Goal: Find specific page/section: Find specific page/section

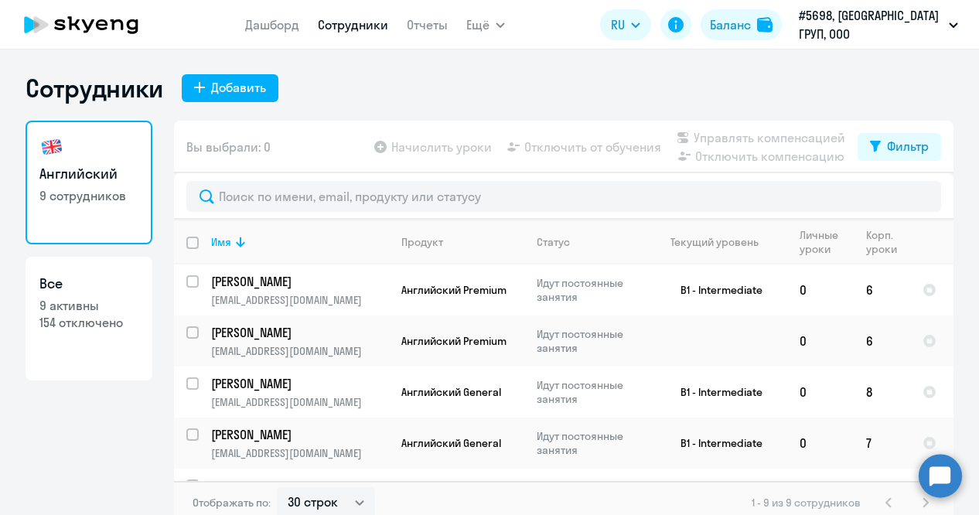
select select "30"
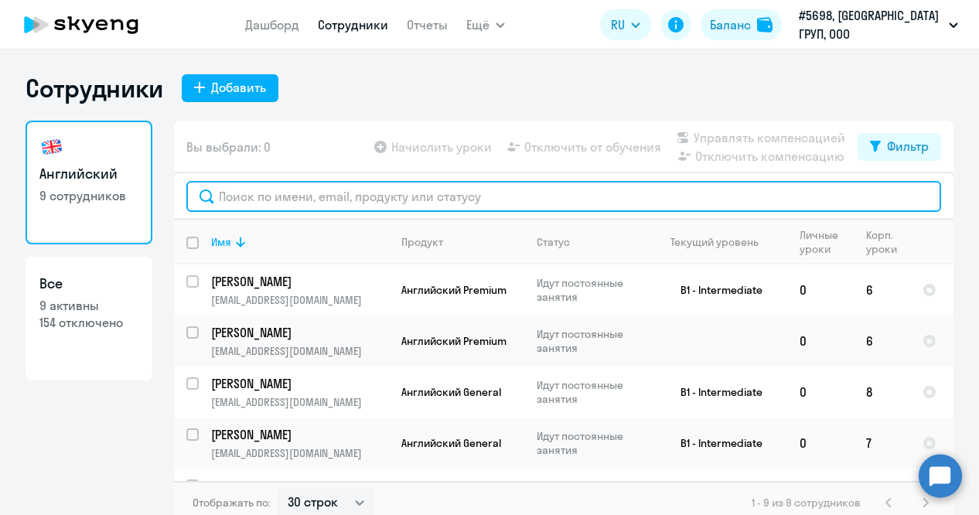
click at [247, 200] on input "text" at bounding box center [563, 196] width 755 height 31
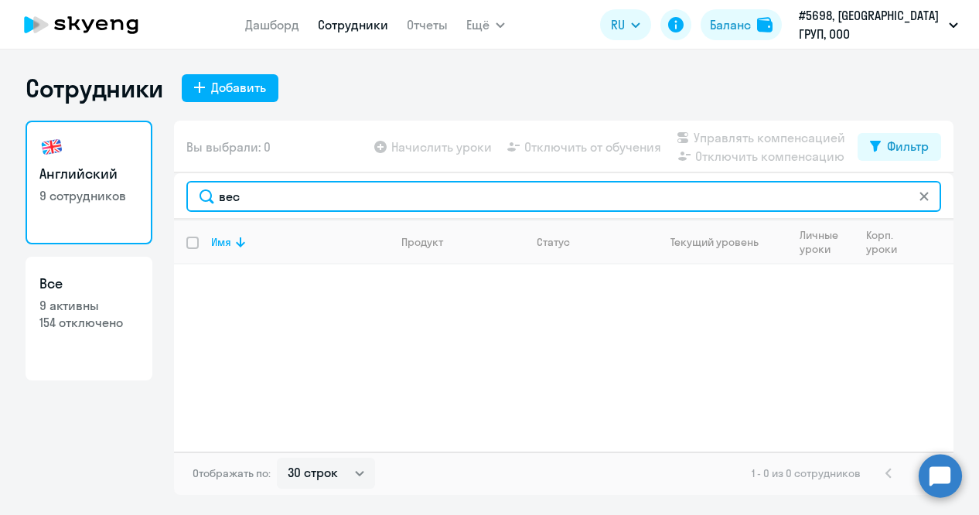
type input "вес"
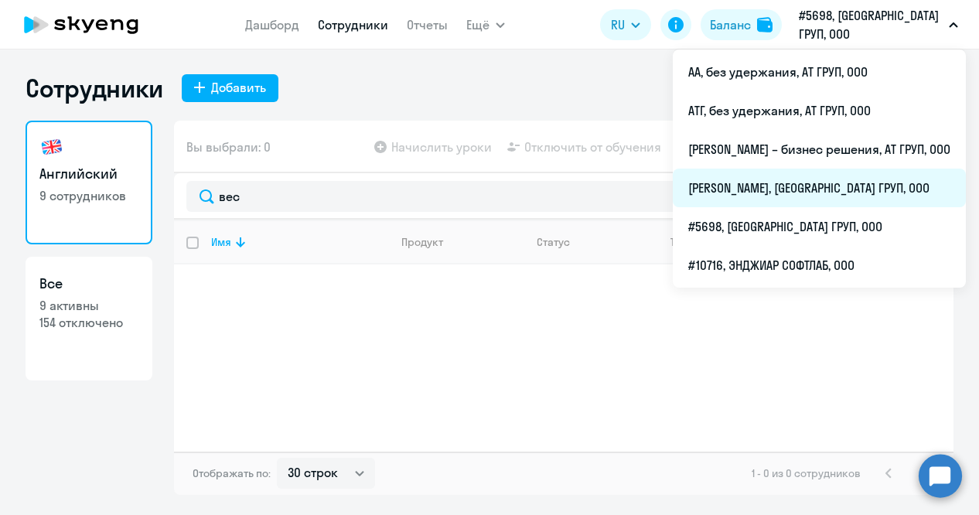
click at [725, 189] on li "[PERSON_NAME], [GEOGRAPHIC_DATA] ГРУП, ООО" at bounding box center [819, 188] width 293 height 39
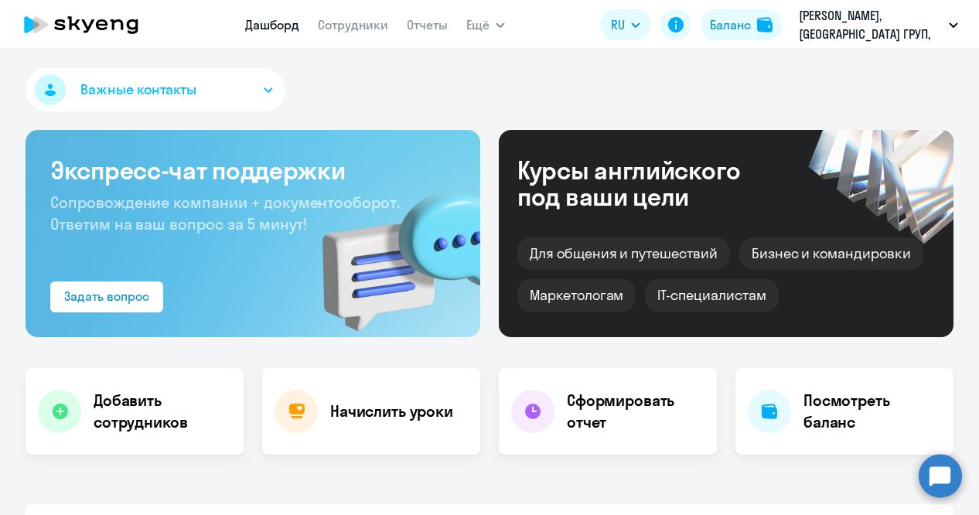
click at [362, 16] on app-menu-item-link "Сотрудники" at bounding box center [353, 24] width 70 height 19
click at [357, 25] on link "Сотрудники" at bounding box center [353, 24] width 70 height 15
select select "30"
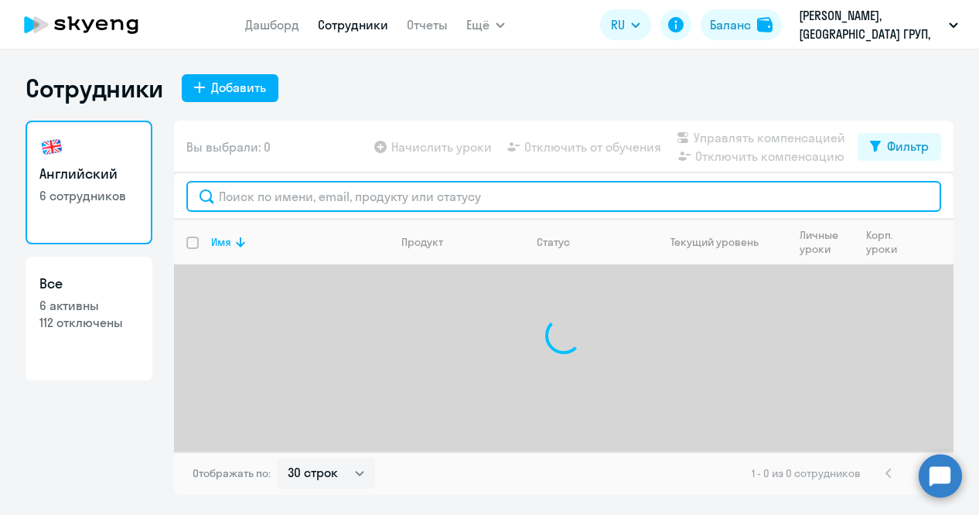
drag, startPoint x: 275, startPoint y: 193, endPoint x: 285, endPoint y: 186, distance: 12.2
click at [283, 189] on input "text" at bounding box center [563, 196] width 755 height 31
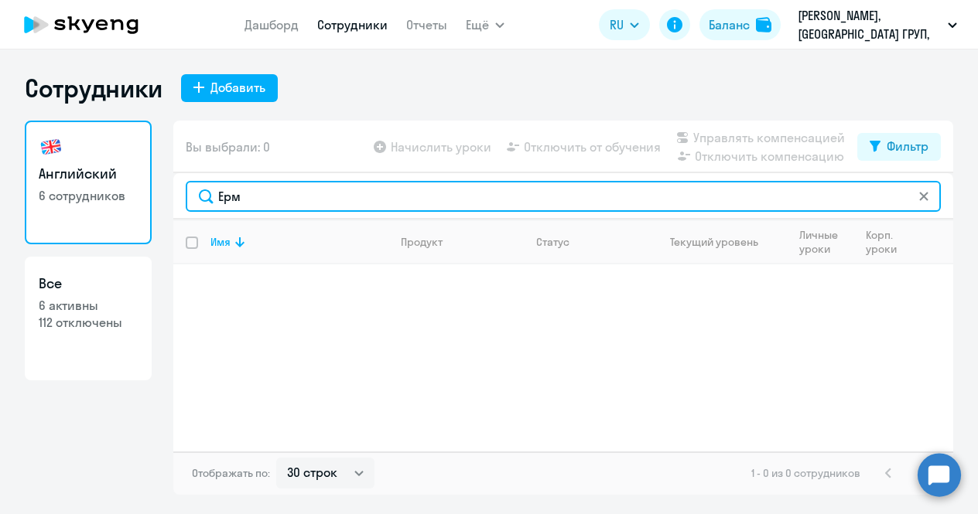
type input "Ерм"
